Goal: Obtain resource: Obtain resource

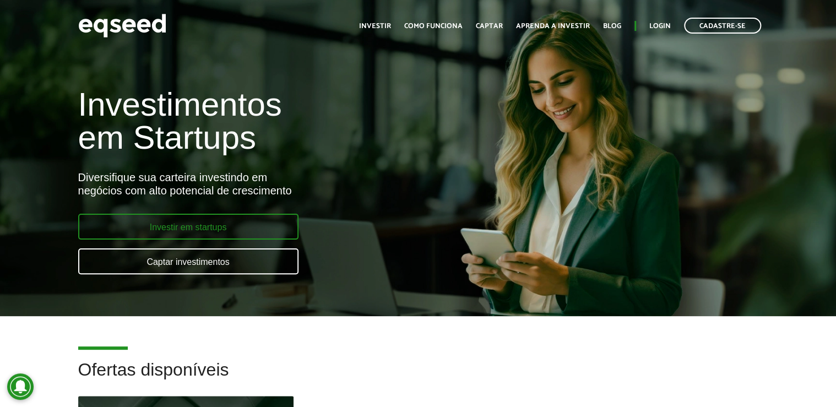
click at [238, 222] on link "Investir em startups" at bounding box center [188, 227] width 220 height 26
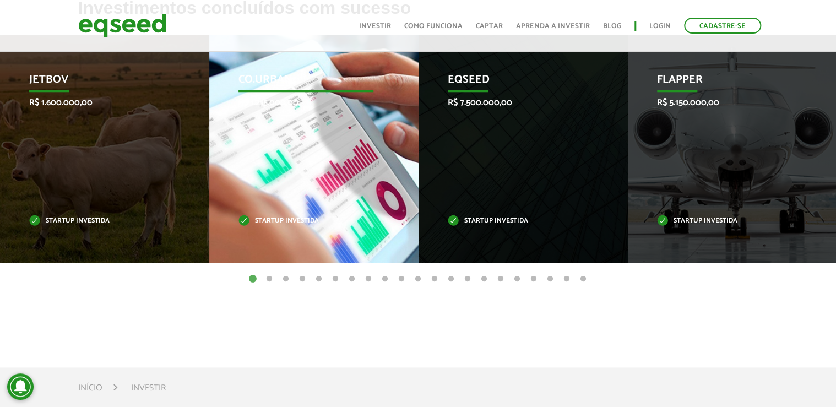
scroll to position [441, 0]
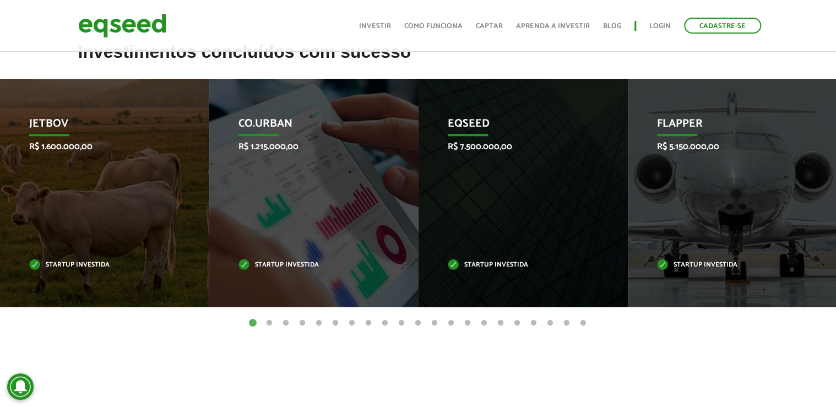
click at [268, 323] on button "2" at bounding box center [269, 323] width 11 height 11
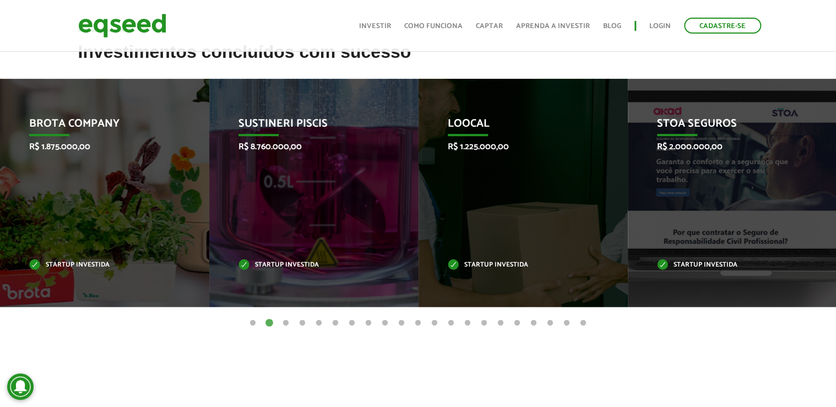
click at [254, 320] on button "1" at bounding box center [252, 323] width 11 height 11
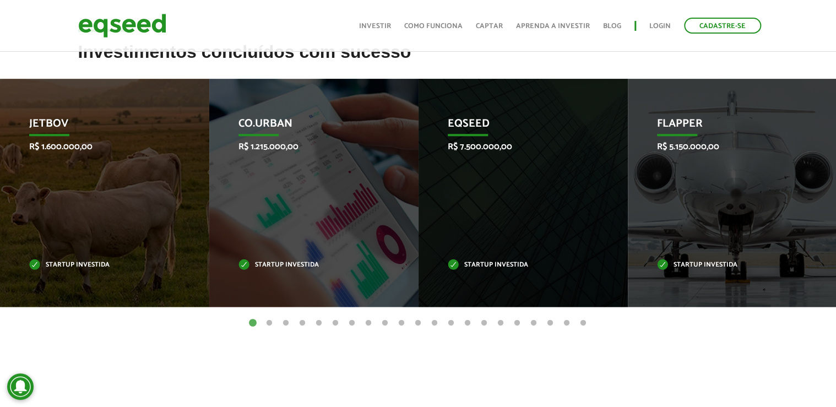
click at [273, 323] on button "2" at bounding box center [269, 323] width 11 height 11
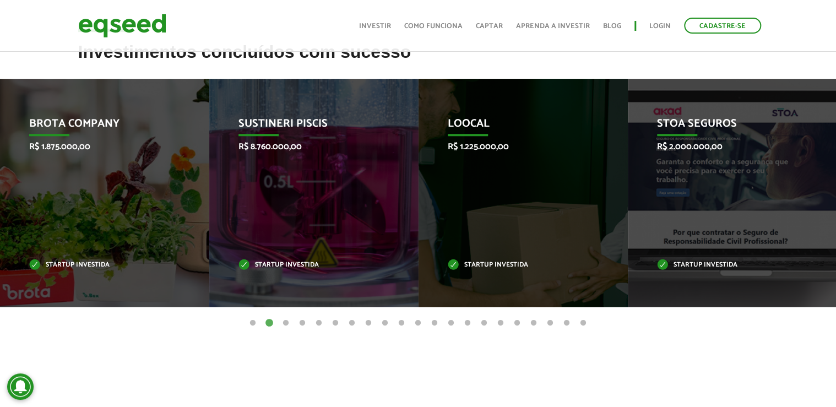
click at [286, 322] on button "3" at bounding box center [285, 323] width 11 height 11
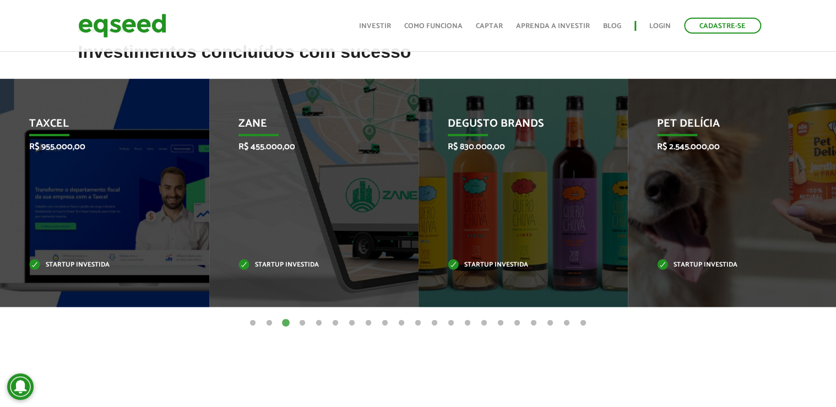
click at [300, 322] on button "4" at bounding box center [302, 323] width 11 height 11
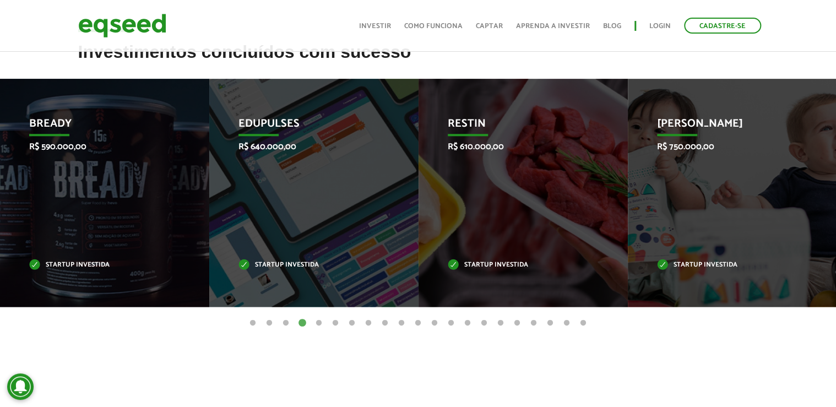
click at [313, 322] on button "5" at bounding box center [318, 323] width 11 height 11
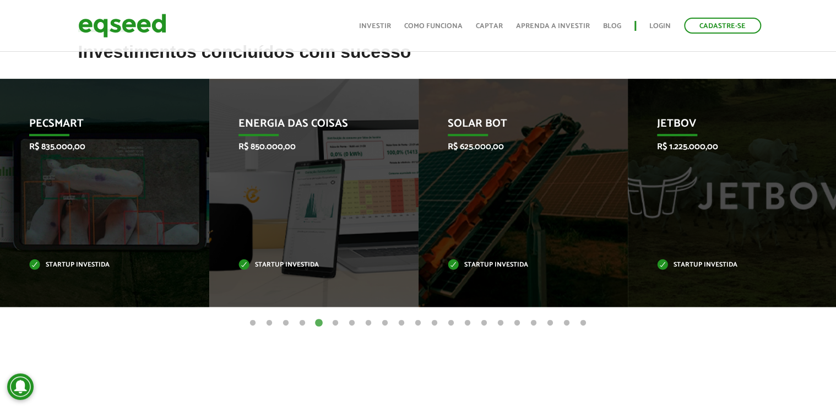
click at [343, 322] on ul "1 2 3 4 5 6 7 8 9 10 11 12 13 14 15 16 17 18 19 20 21" at bounding box center [418, 323] width 836 height 12
click at [339, 323] on button "6" at bounding box center [335, 323] width 11 height 11
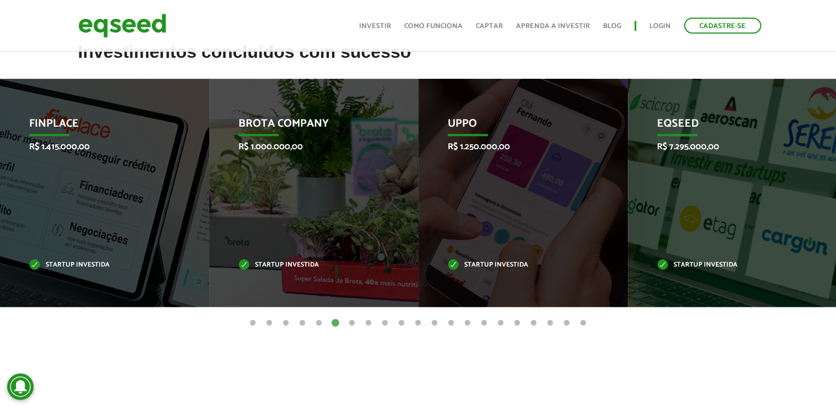
click at [351, 323] on button "7" at bounding box center [351, 323] width 11 height 11
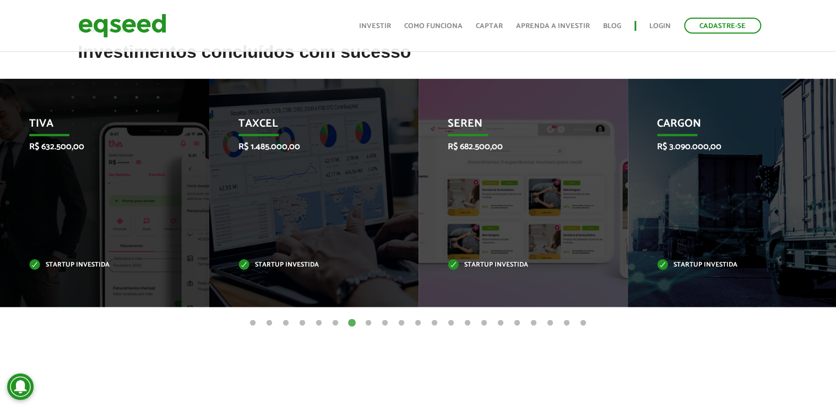
click at [366, 323] on button "8" at bounding box center [368, 323] width 11 height 11
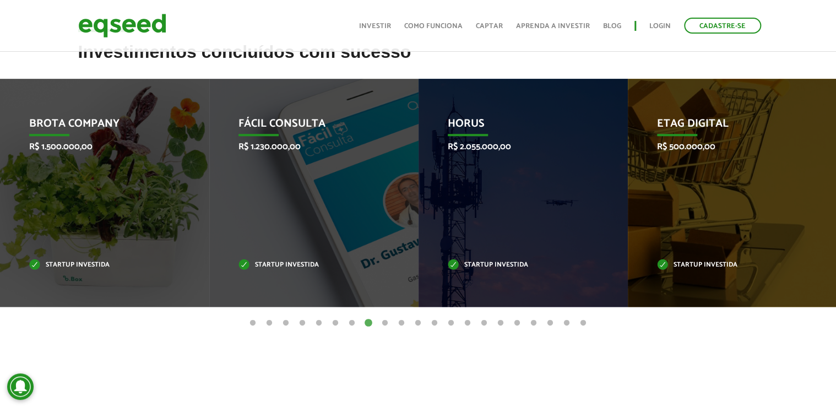
click at [394, 323] on ul "1 2 3 4 5 6 7 8 9 10 11 12 13 14 15 16 17 18 19 20 21" at bounding box center [418, 323] width 836 height 12
click at [384, 323] on button "9" at bounding box center [384, 323] width 11 height 11
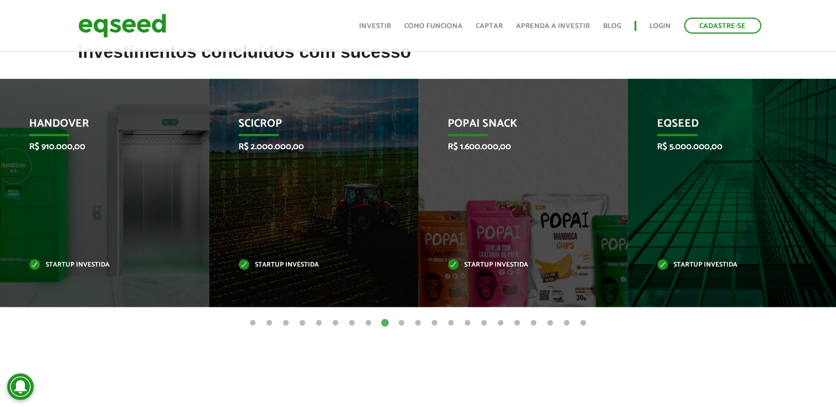
click at [404, 324] on button "10" at bounding box center [401, 323] width 11 height 11
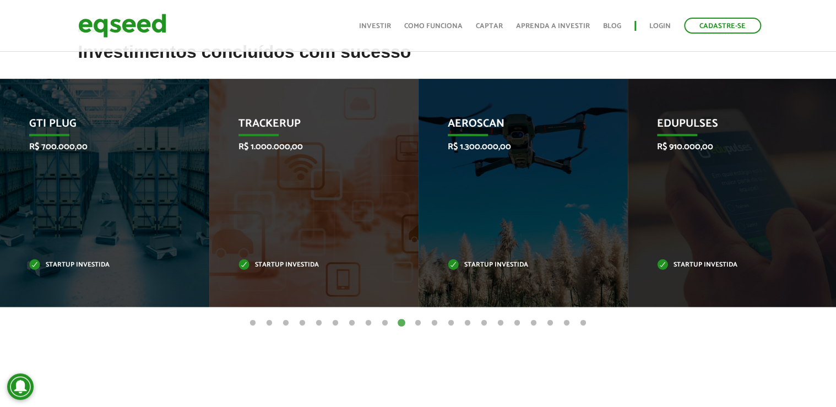
click at [416, 324] on button "11" at bounding box center [417, 323] width 11 height 11
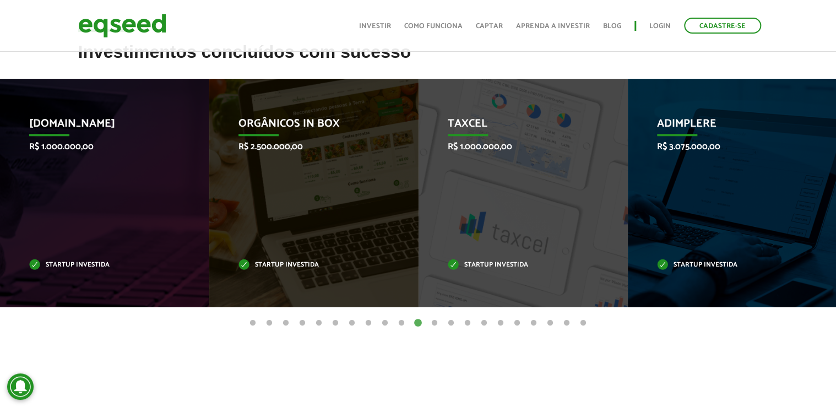
click at [437, 324] on button "12" at bounding box center [434, 323] width 11 height 11
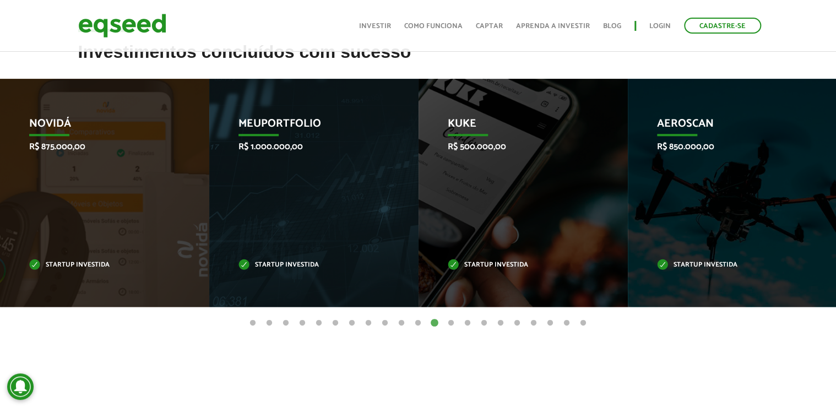
click at [454, 324] on button "13" at bounding box center [450, 323] width 11 height 11
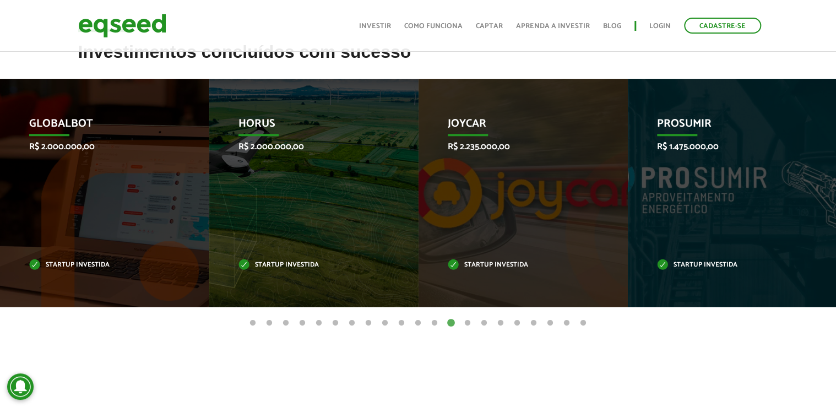
click at [469, 323] on button "14" at bounding box center [467, 323] width 11 height 11
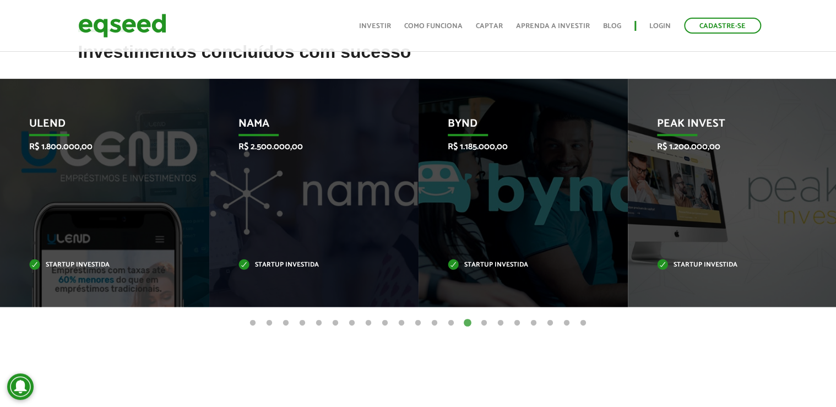
click at [484, 323] on button "15" at bounding box center [484, 323] width 11 height 11
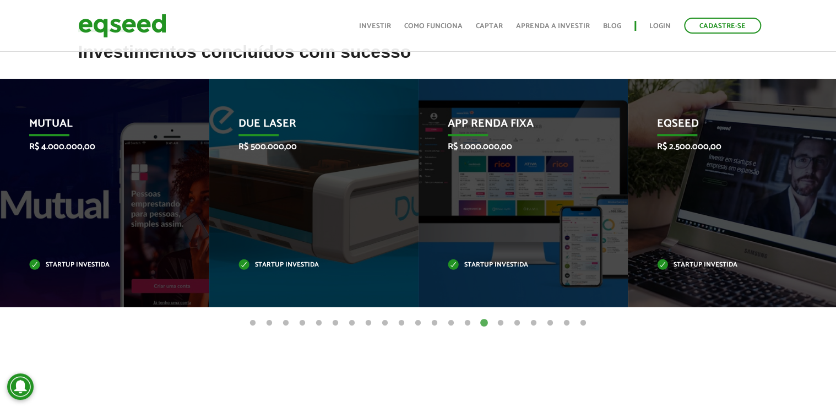
click at [499, 324] on button "16" at bounding box center [500, 323] width 11 height 11
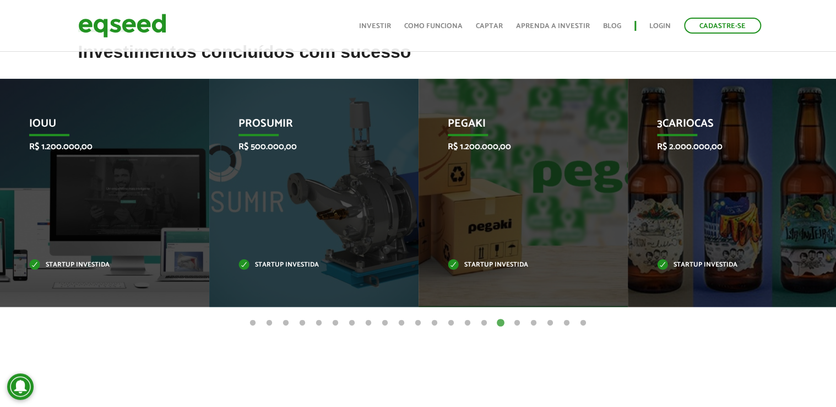
click at [519, 324] on button "17" at bounding box center [517, 323] width 11 height 11
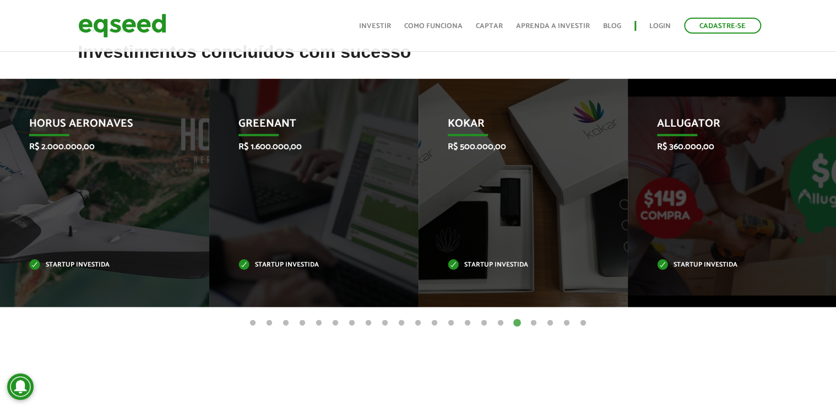
click at [528, 324] on button "18" at bounding box center [533, 323] width 11 height 11
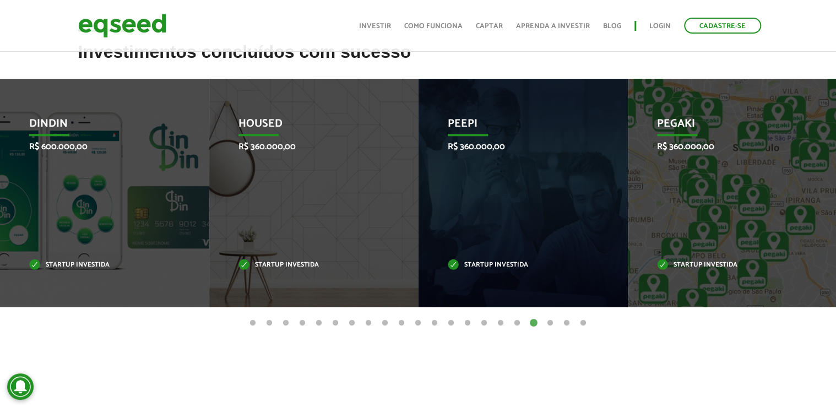
click at [551, 325] on button "19" at bounding box center [550, 323] width 11 height 11
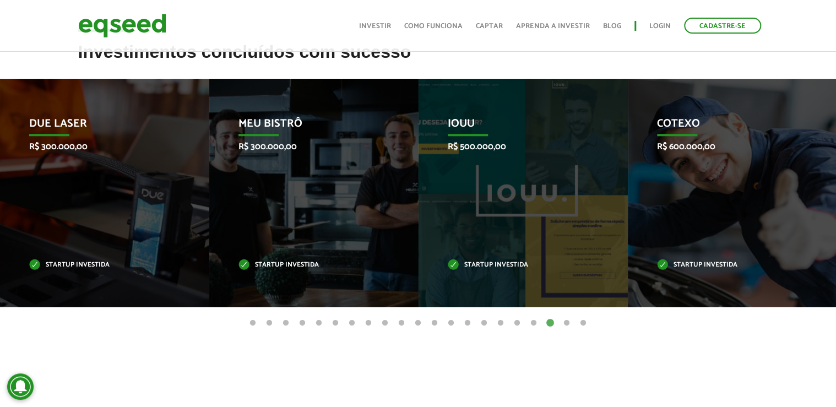
click at [568, 324] on button "20" at bounding box center [566, 323] width 11 height 11
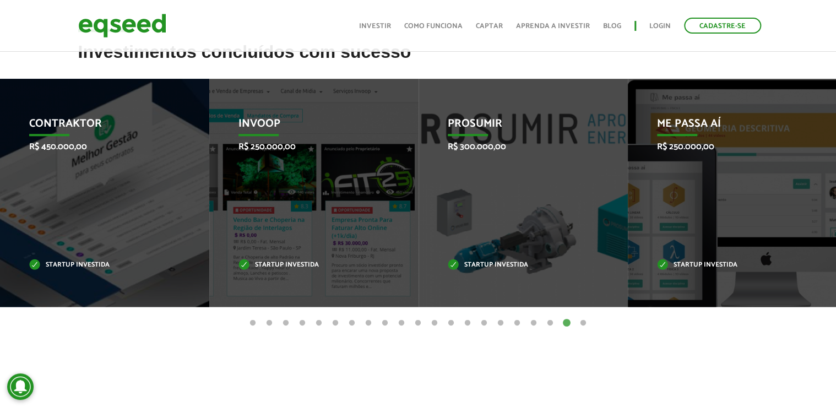
click at [585, 325] on button "21" at bounding box center [583, 323] width 11 height 11
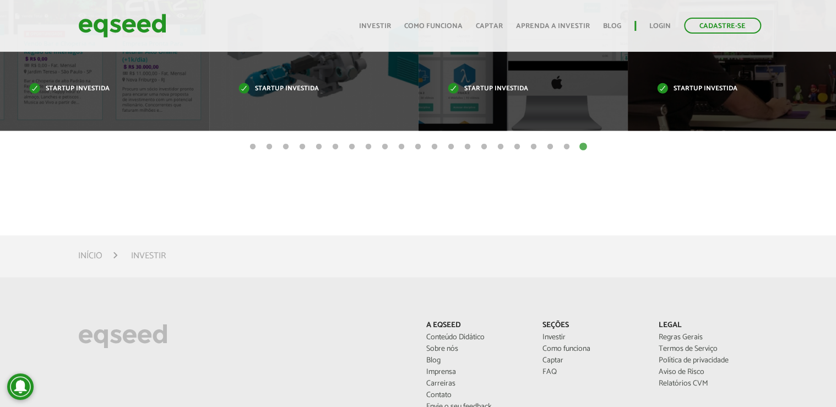
scroll to position [793, 0]
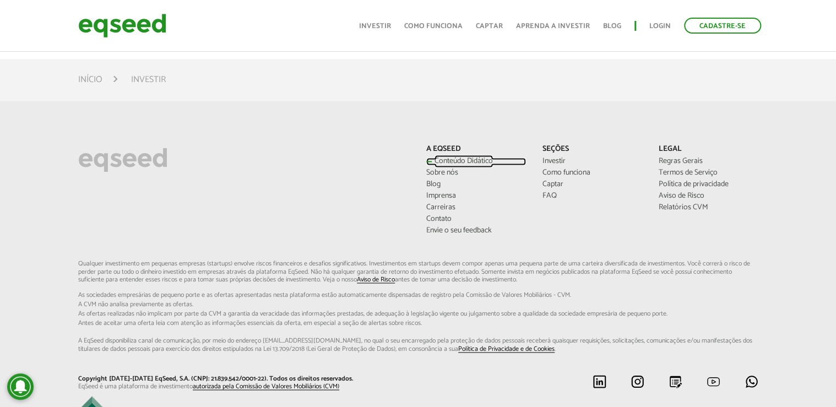
click at [480, 157] on link "Conteúdo Didático" at bounding box center [476, 161] width 100 height 8
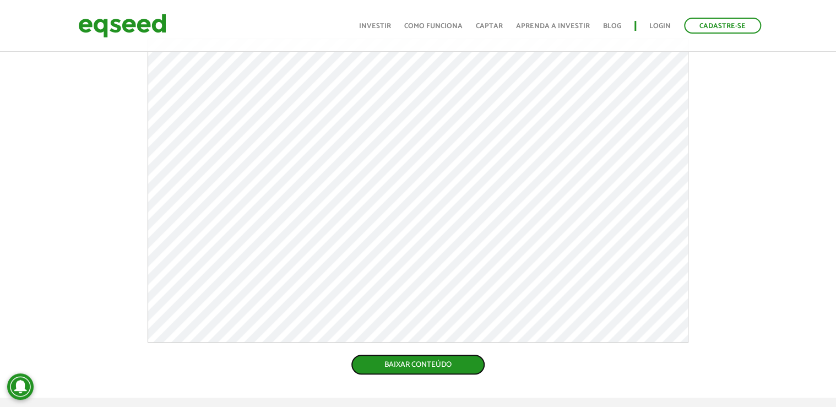
click at [445, 354] on link "BAIXAR CONTEÚDO" at bounding box center [417, 365] width 135 height 23
